Goal: Check status: Check status

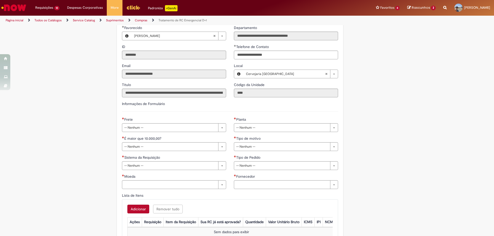
scroll to position [103, 0]
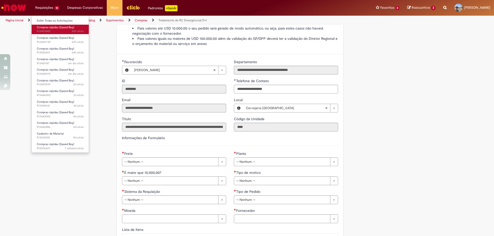
click at [53, 27] on span "Compras rápidas (Speed Buy)" at bounding box center [55, 27] width 37 height 4
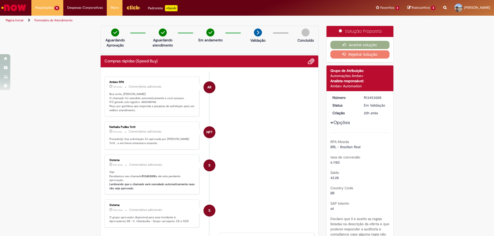
click at [146, 102] on p "Boa noite, [PERSON_NAME]! O chamado foi atendido automaticamente e com sucesso.…" at bounding box center [152, 102] width 86 height 20
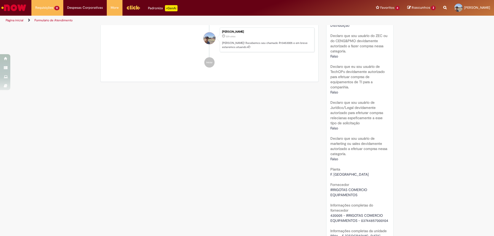
scroll to position [34, 0]
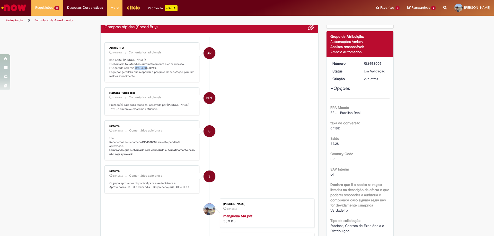
copy p "4501380740"
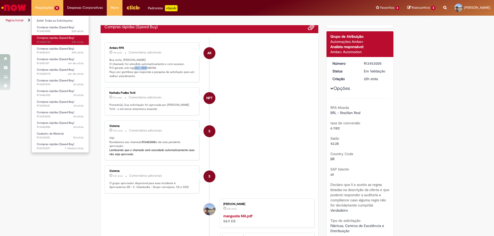
click at [56, 39] on span "Compras rápidas (Speed Buy)" at bounding box center [55, 38] width 37 height 4
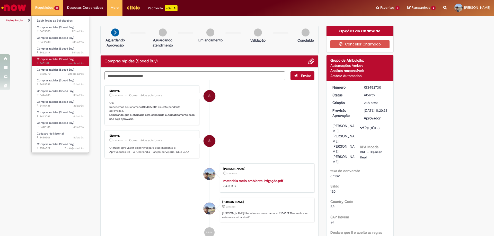
click at [63, 62] on span "um dia atrás um dia atrás R13451187" at bounding box center [60, 64] width 47 height 4
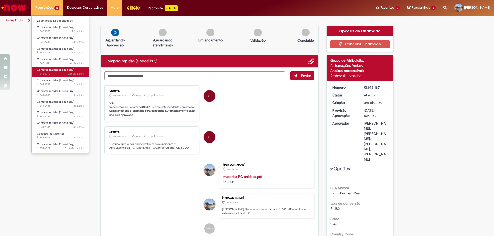
click at [65, 71] on span "Compras rápidas (Speed Buy)" at bounding box center [55, 70] width 37 height 4
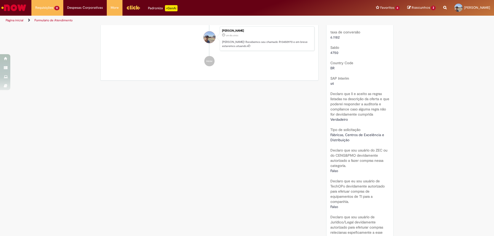
scroll to position [34, 0]
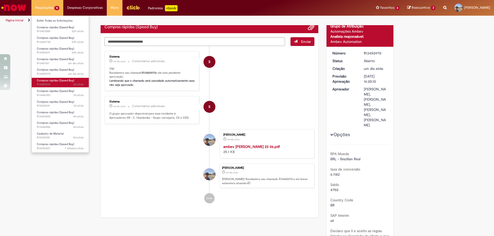
click at [74, 82] on link "Compras rápidas (Speed Buy) 2d atrás 2 dias atrás R13449599" at bounding box center [60, 83] width 57 height 10
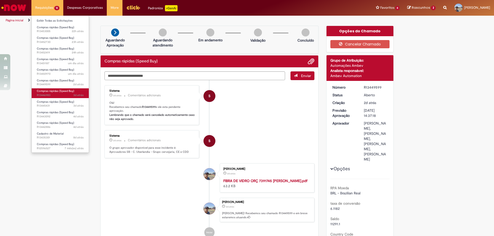
click at [76, 91] on link "Compras rápidas (Speed Buy) 3d atrás 3 dias atrás R13446983" at bounding box center [60, 94] width 57 height 10
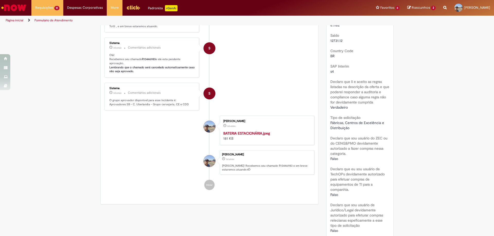
scroll to position [103, 0]
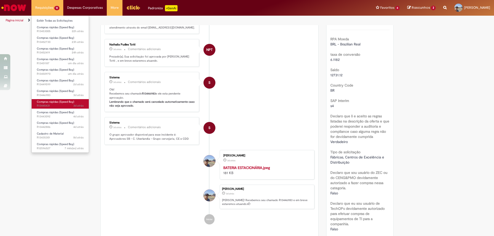
click at [62, 104] on link "Compras rápidas (Speed Buy) 3d atrás 3 dias atrás R13445431" at bounding box center [60, 104] width 57 height 10
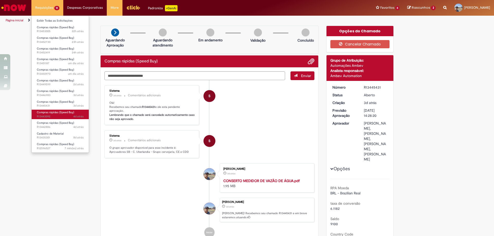
click at [66, 114] on span "Compras rápidas (Speed Buy)" at bounding box center [55, 113] width 37 height 4
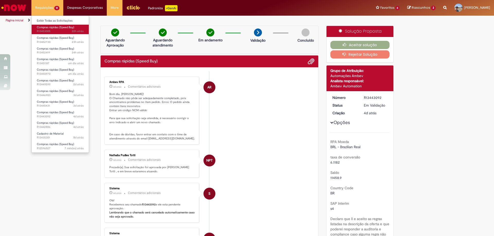
click at [58, 32] on span "22h atrás 22 horas atrás R13453005" at bounding box center [60, 31] width 47 height 4
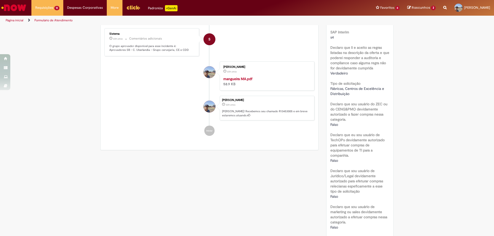
scroll to position [34, 0]
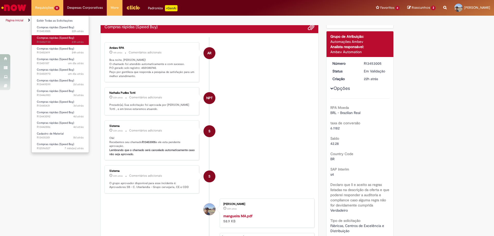
click at [53, 38] on span "Compras rápidas (Speed Buy)" at bounding box center [55, 38] width 37 height 4
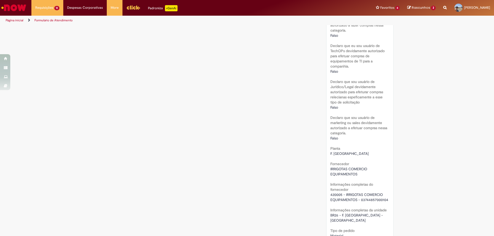
scroll to position [343, 0]
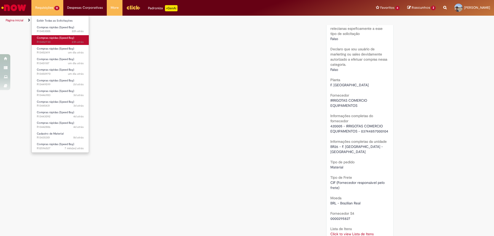
click at [68, 40] on link "Compras rápidas (Speed Buy) 23h atrás 23 horas atrás R13452730" at bounding box center [60, 40] width 57 height 10
click at [68, 40] on span "23h atrás 23 horas atrás R13452730" at bounding box center [60, 42] width 47 height 4
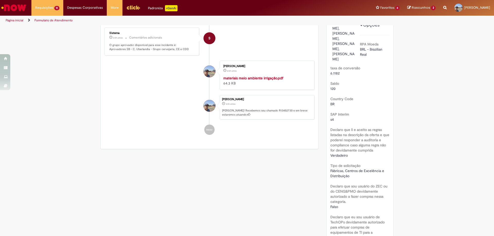
scroll to position [0, 0]
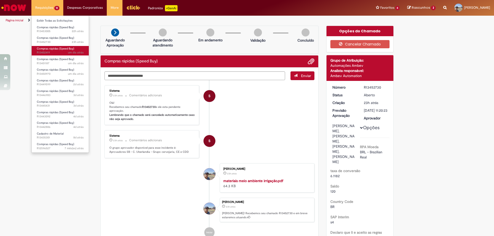
click at [65, 50] on span "Compras rápidas (Speed Buy)" at bounding box center [55, 49] width 37 height 4
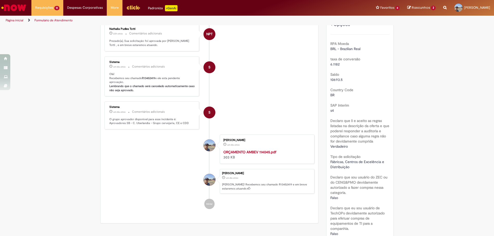
scroll to position [30, 0]
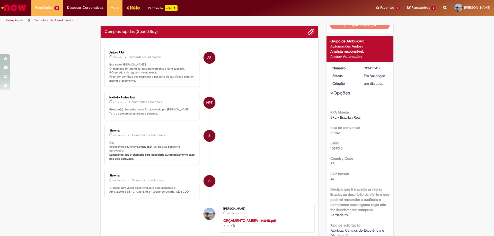
click at [147, 75] on p "Boa noite, [PERSON_NAME]! O chamado foi atendido automaticamente e com sucesso.…" at bounding box center [152, 73] width 86 height 20
click at [147, 74] on p "Boa noite, [PERSON_NAME]! O chamado foi atendido automaticamente e com sucesso.…" at bounding box center [152, 73] width 86 height 20
click at [146, 74] on p "Boa noite, [PERSON_NAME]! O chamado foi atendido automaticamente e com sucesso.…" at bounding box center [152, 73] width 86 height 20
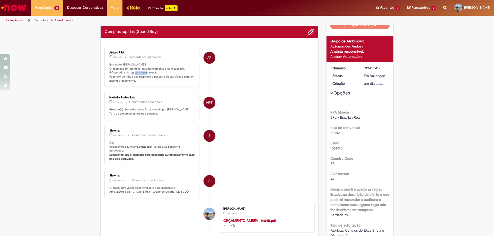
copy p "4501380682"
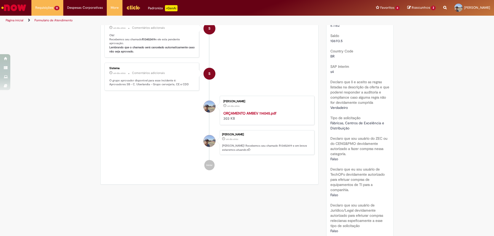
scroll to position [0, 0]
